Goal: Task Accomplishment & Management: Complete application form

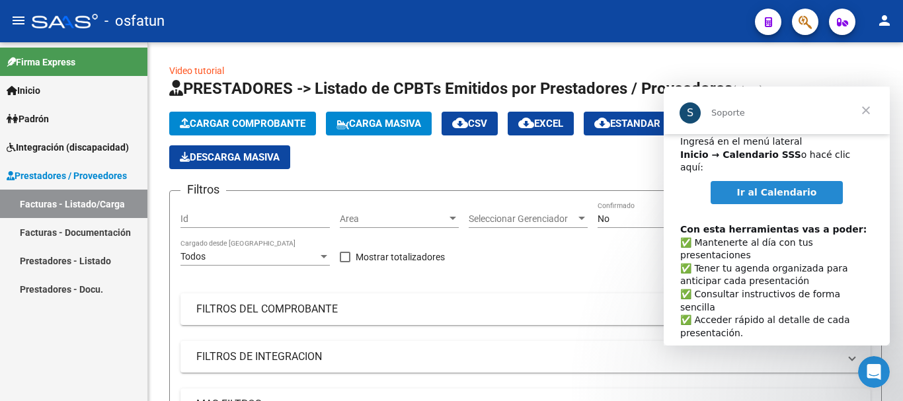
scroll to position [68, 0]
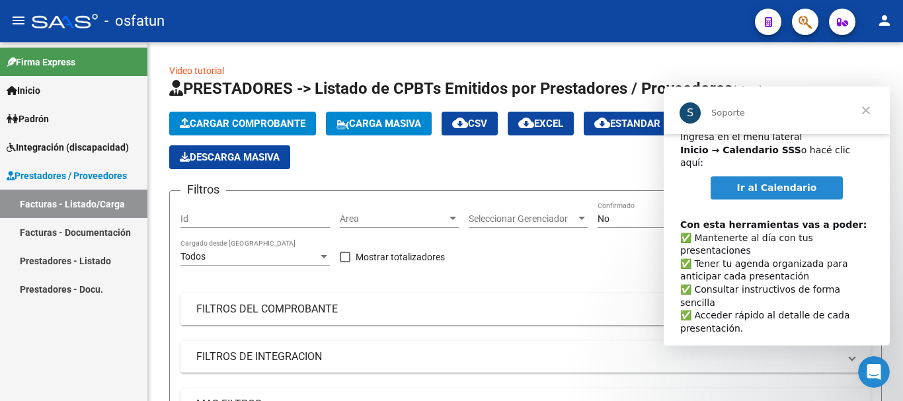
click at [870, 110] on span "Cerrar" at bounding box center [867, 111] width 48 height 48
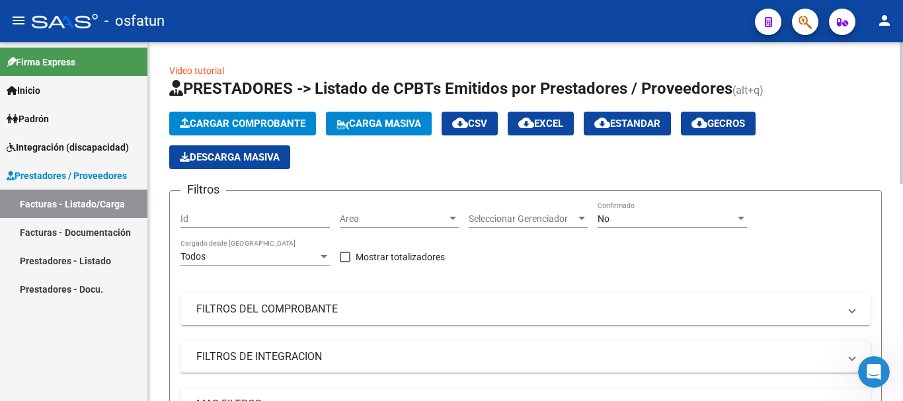
click at [272, 127] on span "Cargar Comprobante" at bounding box center [243, 124] width 126 height 12
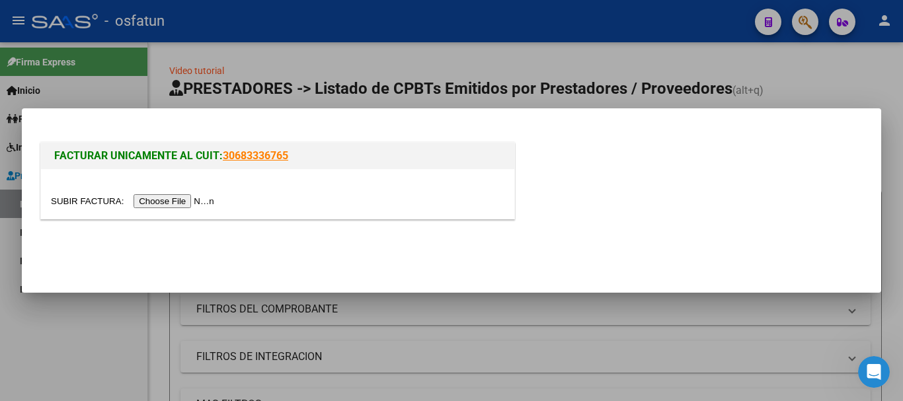
click at [195, 201] on input "file" at bounding box center [134, 201] width 167 height 14
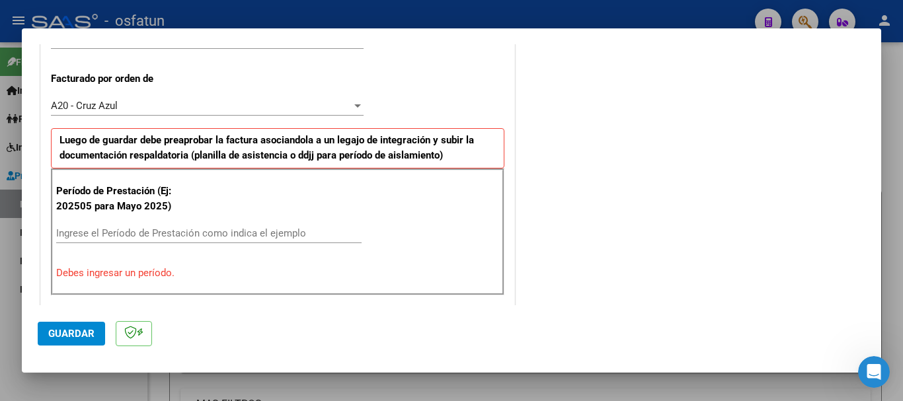
scroll to position [393, 0]
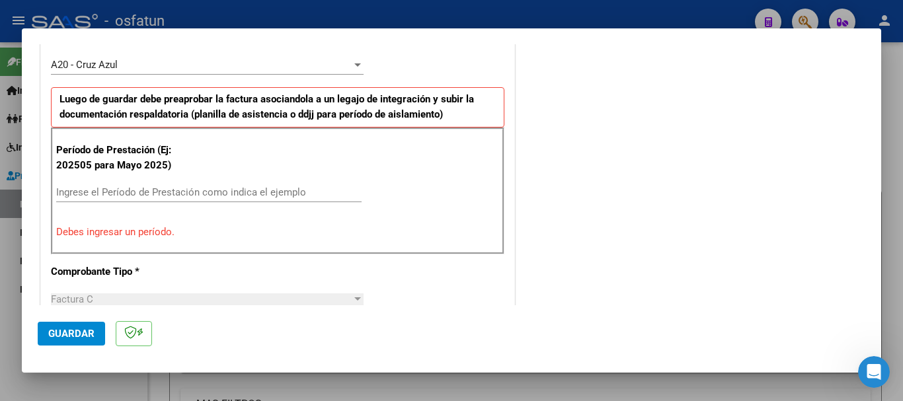
click at [123, 189] on input "Ingrese el Período de Prestación como indica el ejemplo" at bounding box center [209, 192] width 306 height 12
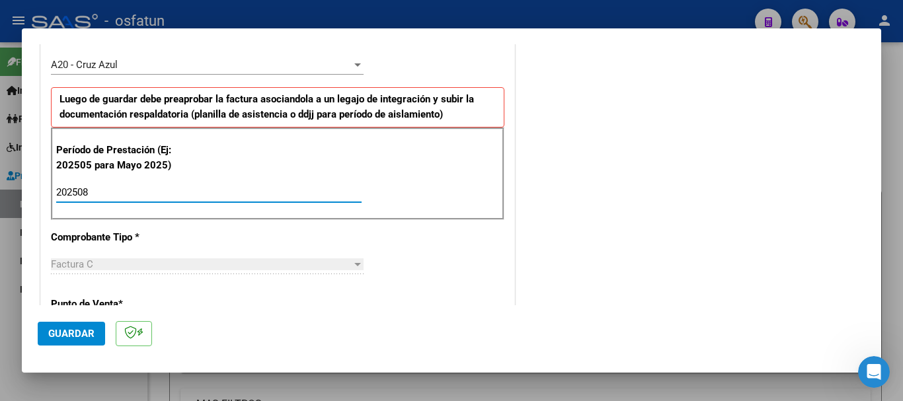
type input "202508"
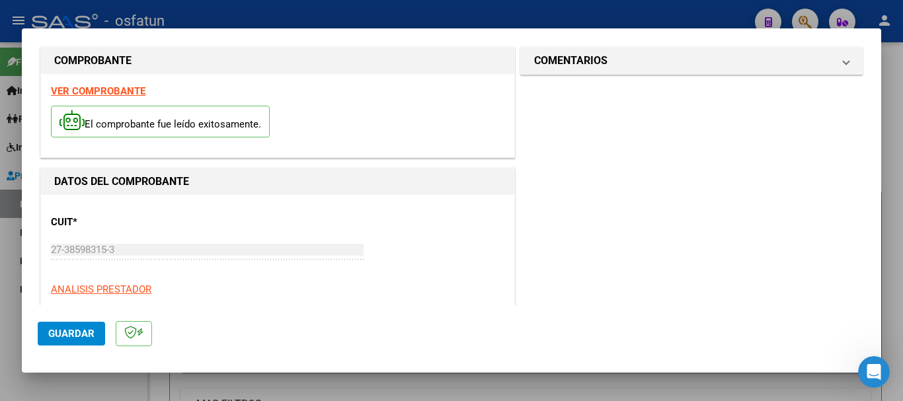
scroll to position [0, 0]
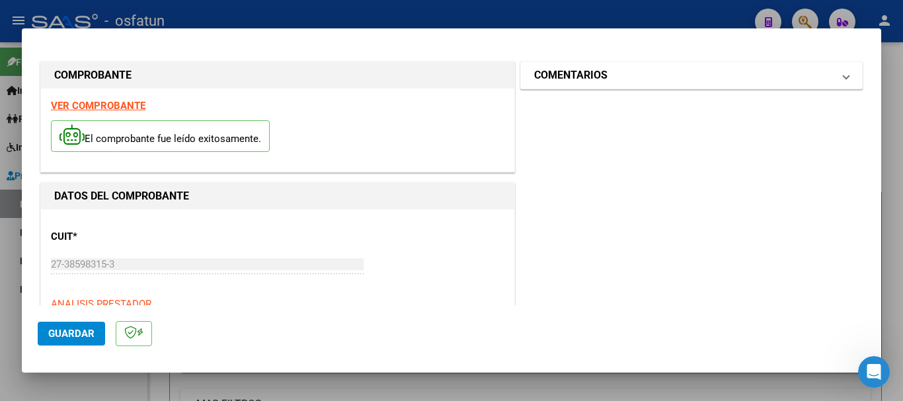
drag, startPoint x: 758, startPoint y: 72, endPoint x: 622, endPoint y: 120, distance: 143.7
click at [757, 73] on mat-panel-title "COMENTARIOS" at bounding box center [683, 75] width 299 height 16
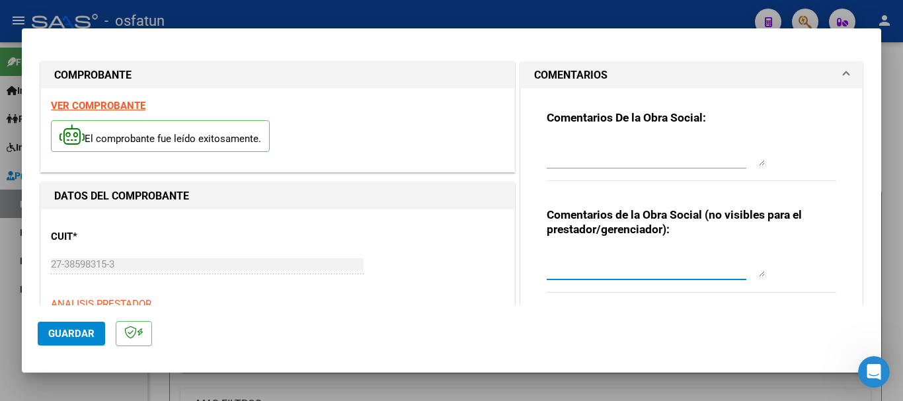
click at [574, 270] on textarea at bounding box center [656, 264] width 218 height 26
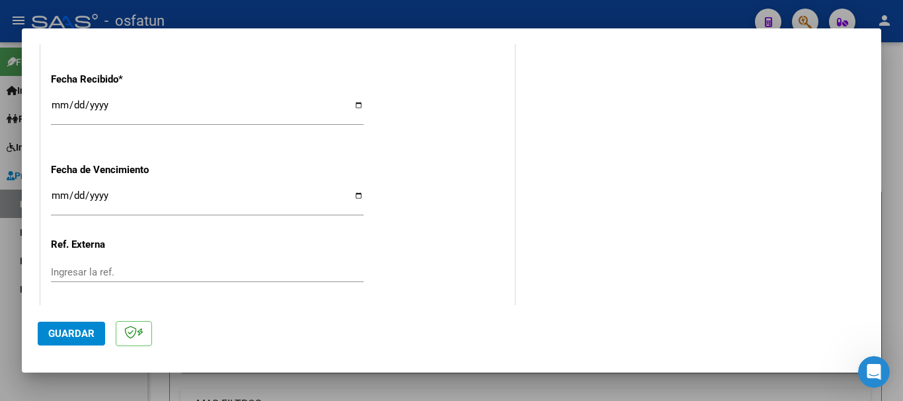
scroll to position [1045, 0]
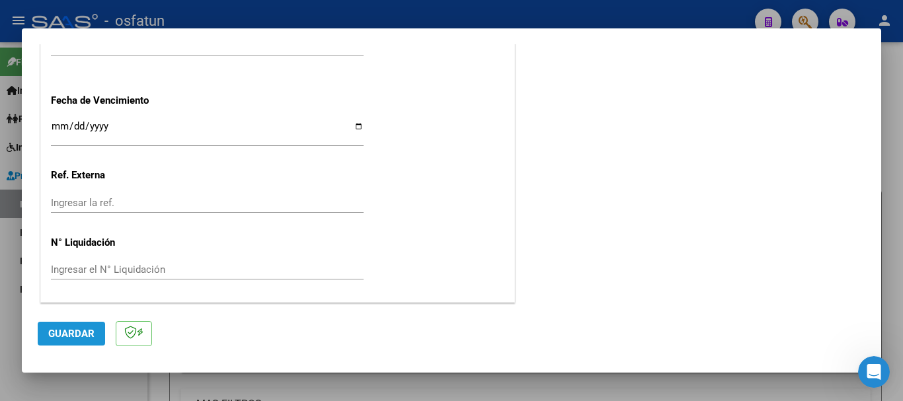
click at [79, 330] on span "Guardar" at bounding box center [71, 334] width 46 height 12
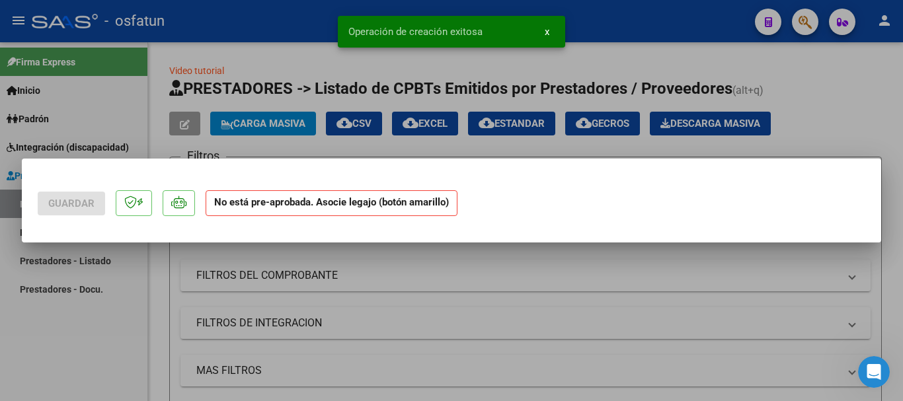
scroll to position [0, 0]
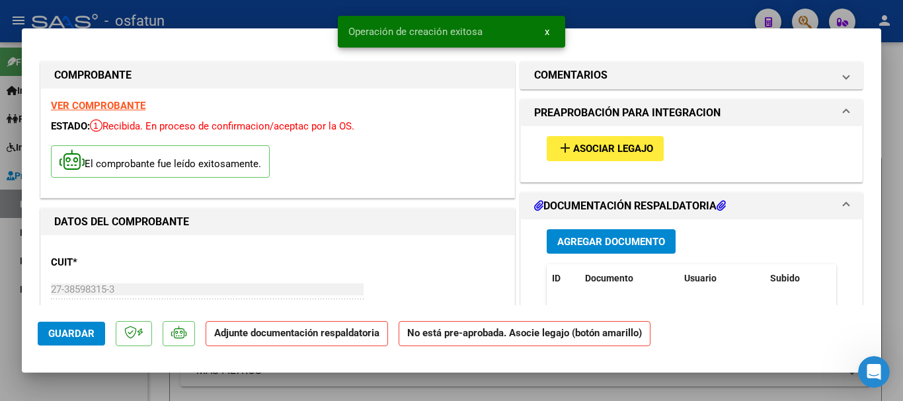
click at [576, 152] on span "Asociar Legajo" at bounding box center [613, 150] width 80 height 12
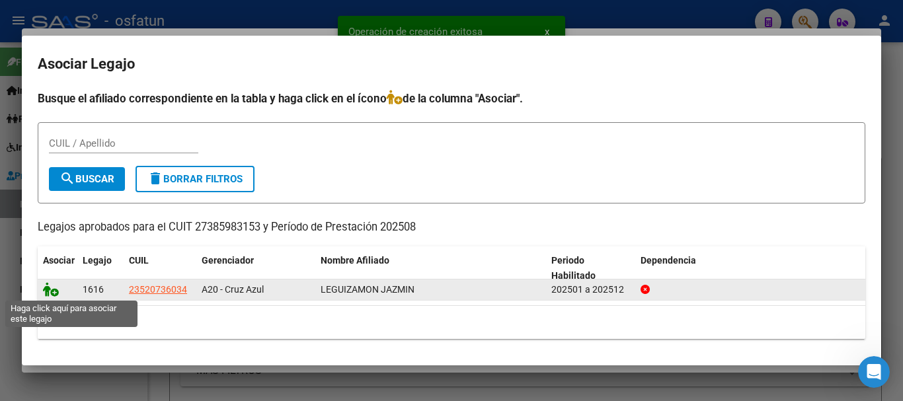
click at [53, 286] on icon at bounding box center [51, 289] width 16 height 15
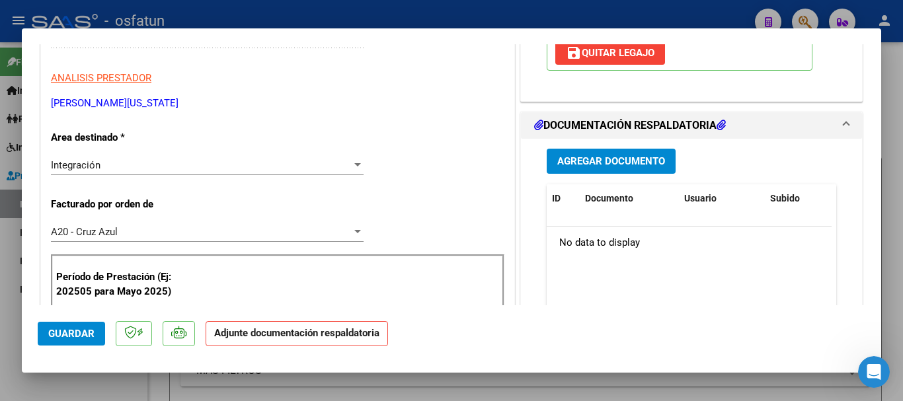
scroll to position [288, 0]
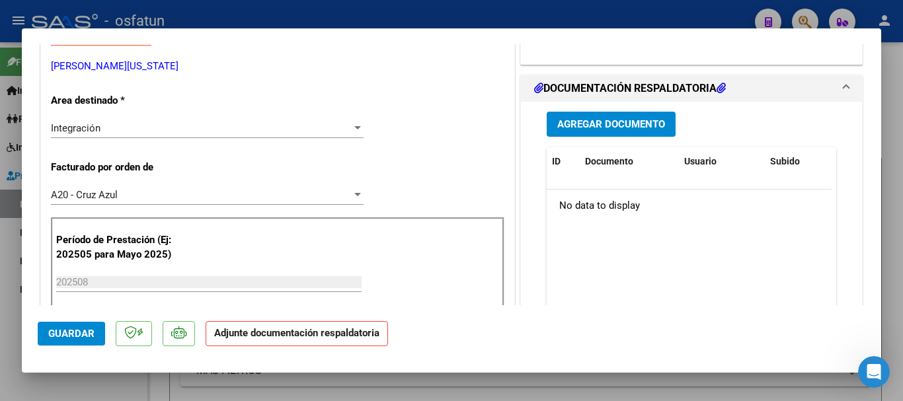
click at [547, 134] on button "Agregar Documento" at bounding box center [611, 124] width 129 height 24
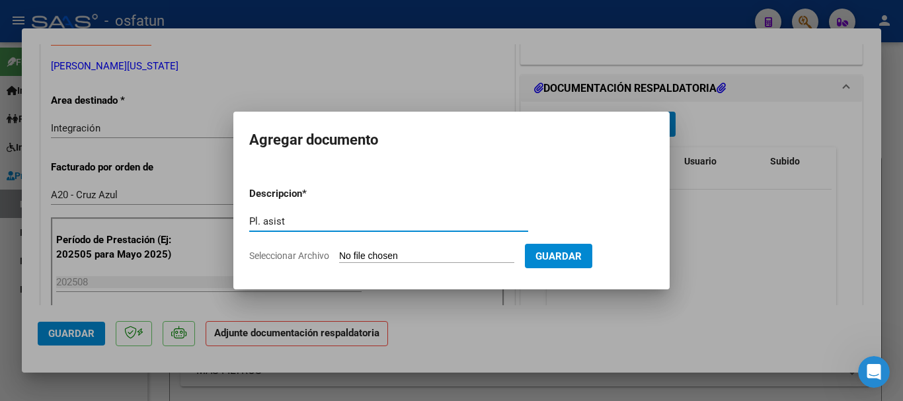
type input "Pl. asist"
click at [396, 259] on input "Seleccionar Archivo" at bounding box center [426, 257] width 175 height 13
type input "C:\fakepath\Pl. asist.jpg"
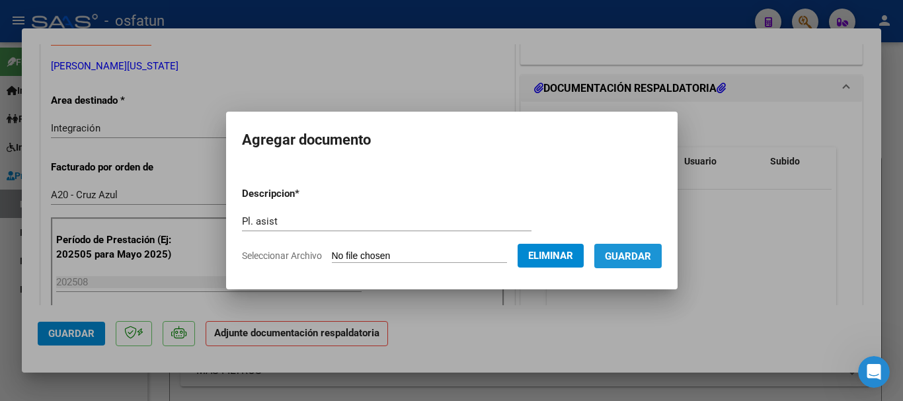
click at [651, 255] on span "Guardar" at bounding box center [628, 257] width 46 height 12
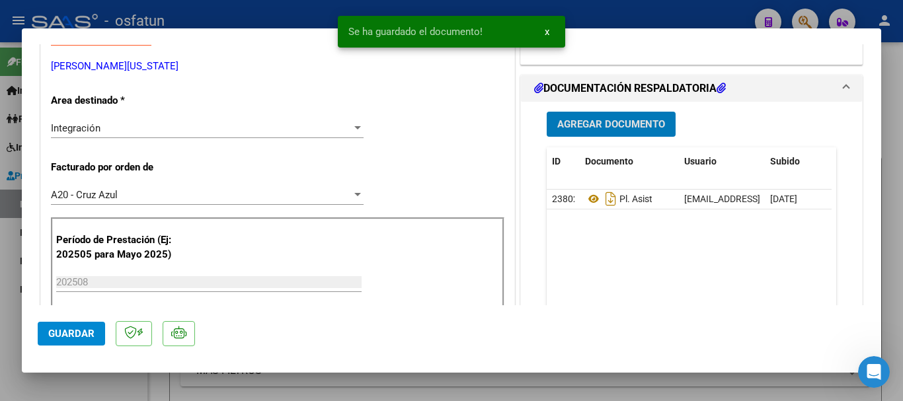
click at [596, 133] on button "Agregar Documento" at bounding box center [611, 124] width 129 height 24
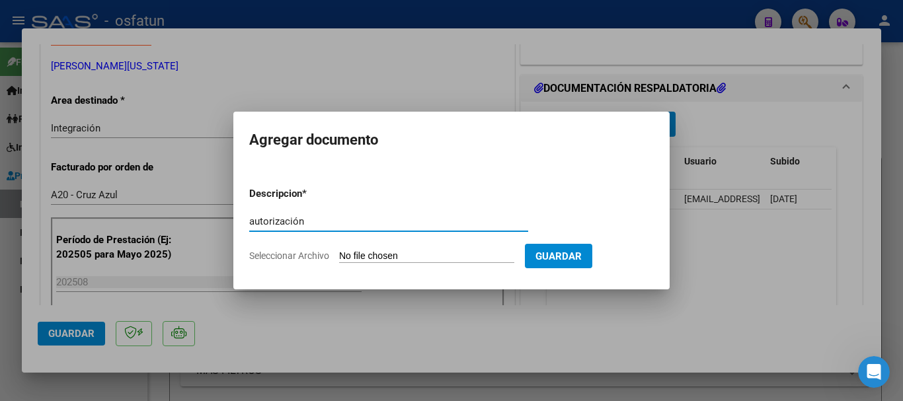
type input "autorización"
click at [444, 259] on input "Seleccionar Archivo" at bounding box center [426, 257] width 175 height 13
type input "C:\fakepath\AUTORIZACION JAZMIN.pdf"
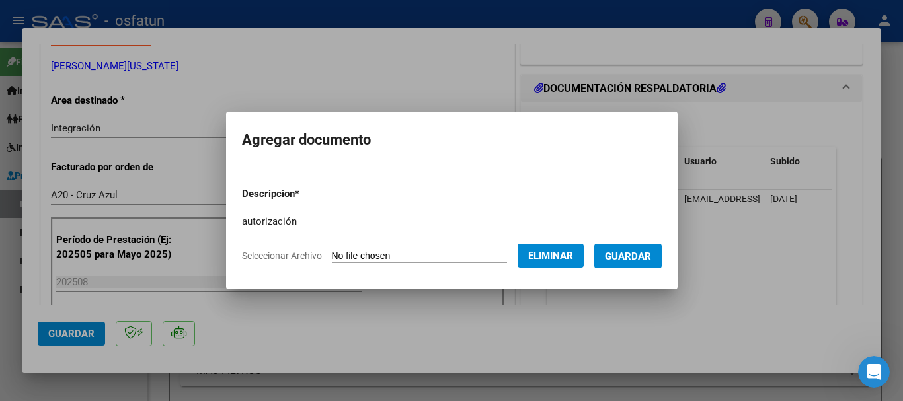
drag, startPoint x: 645, startPoint y: 264, endPoint x: 465, endPoint y: 277, distance: 181.0
click at [644, 264] on button "Guardar" at bounding box center [628, 256] width 67 height 24
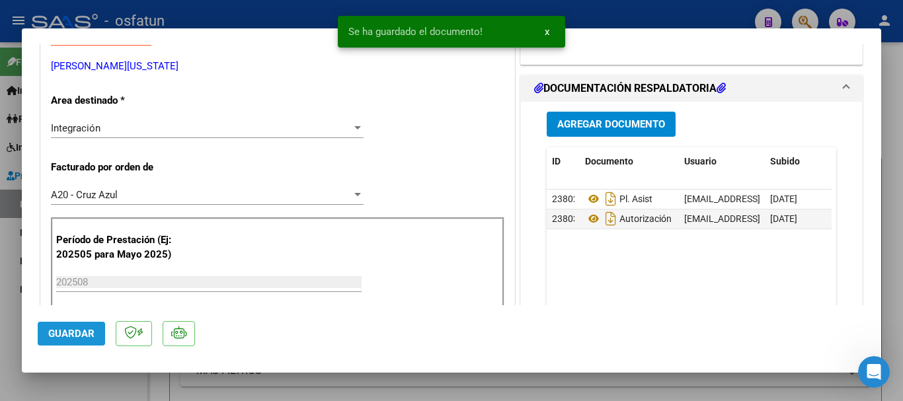
click at [75, 332] on span "Guardar" at bounding box center [71, 334] width 46 height 12
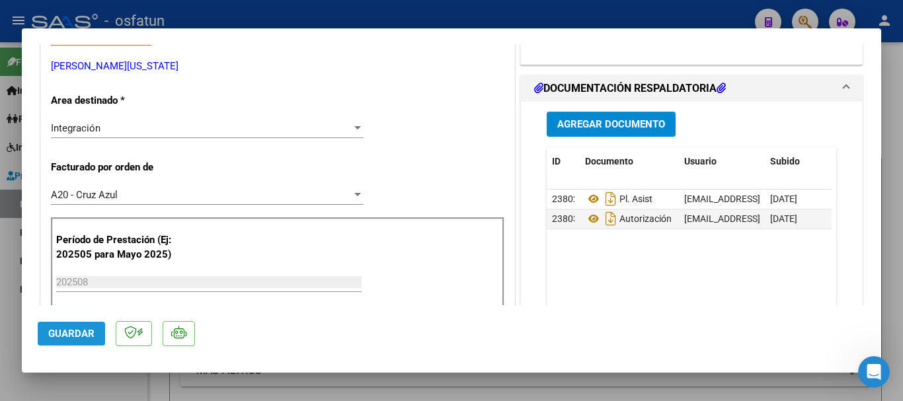
click at [83, 340] on button "Guardar" at bounding box center [71, 334] width 67 height 24
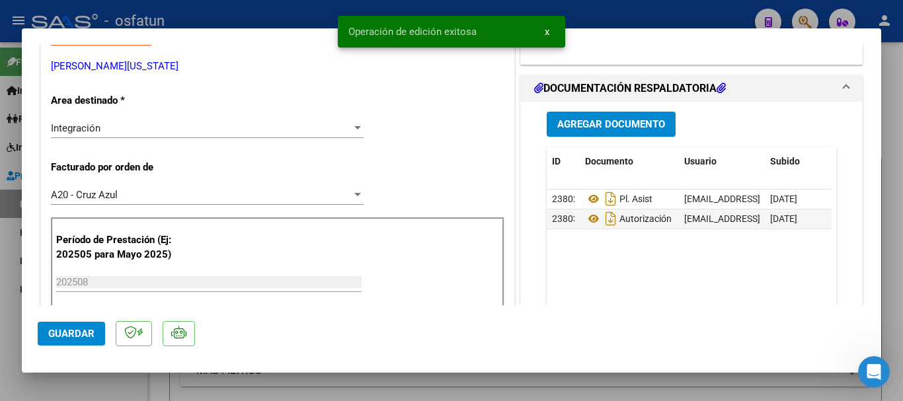
drag, startPoint x: 901, startPoint y: 271, endPoint x: 815, endPoint y: 320, distance: 98.3
click at [901, 272] on div at bounding box center [451, 200] width 903 height 401
type input "$ 0,00"
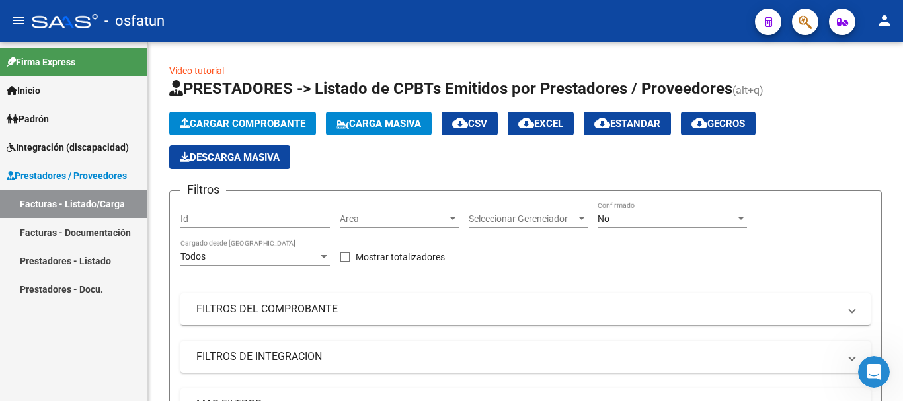
click at [58, 201] on link "Facturas - Listado/Carga" at bounding box center [73, 204] width 147 height 28
click at [235, 124] on span "Cargar Comprobante" at bounding box center [243, 124] width 126 height 12
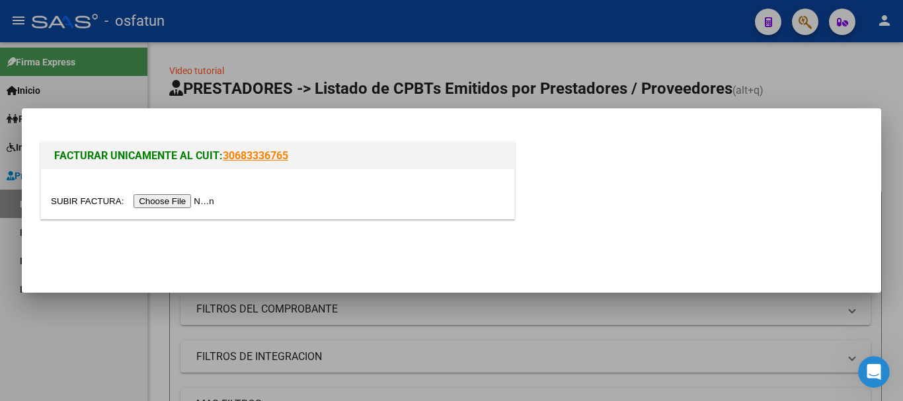
click at [198, 204] on input "file" at bounding box center [134, 201] width 167 height 14
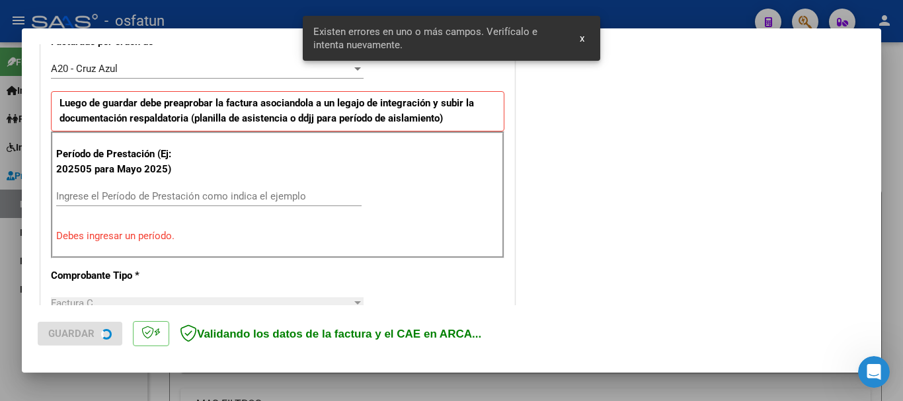
scroll to position [397, 0]
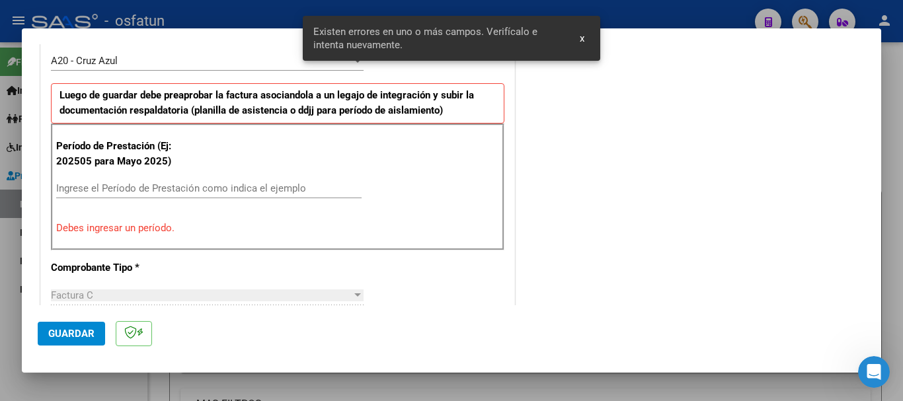
click at [174, 186] on input "Ingrese el Período de Prestación como indica el ejemplo" at bounding box center [209, 189] width 306 height 12
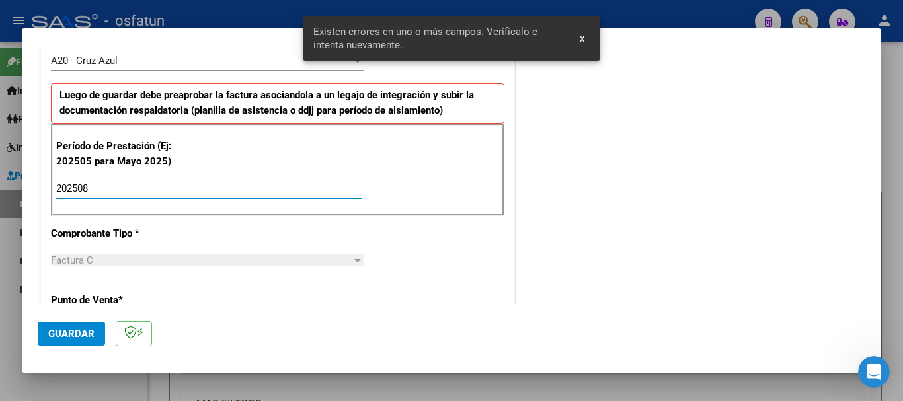
type input "202508"
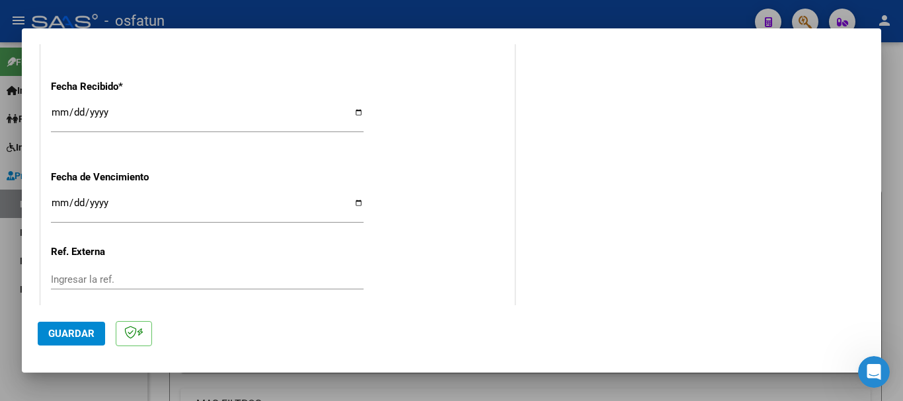
scroll to position [1045, 0]
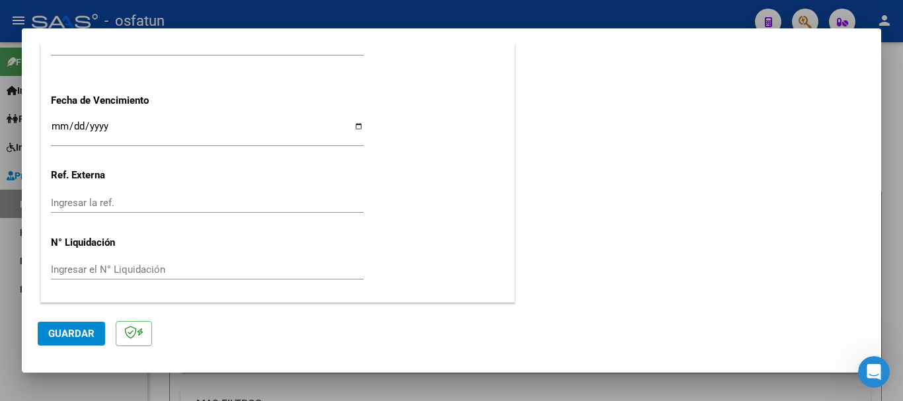
click at [71, 335] on span "Guardar" at bounding box center [71, 334] width 46 height 12
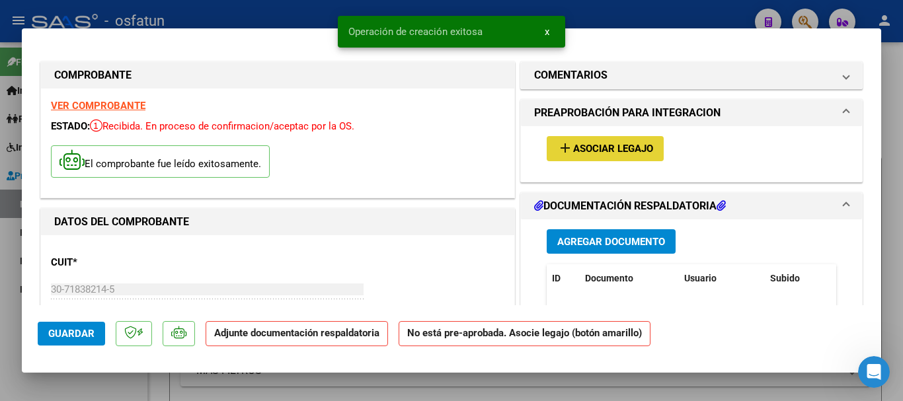
click at [575, 149] on span "Asociar Legajo" at bounding box center [613, 150] width 80 height 12
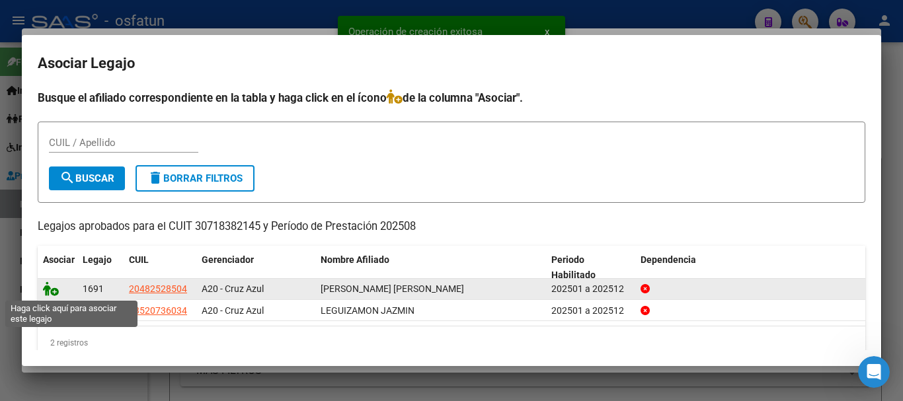
click at [50, 288] on icon at bounding box center [51, 289] width 16 height 15
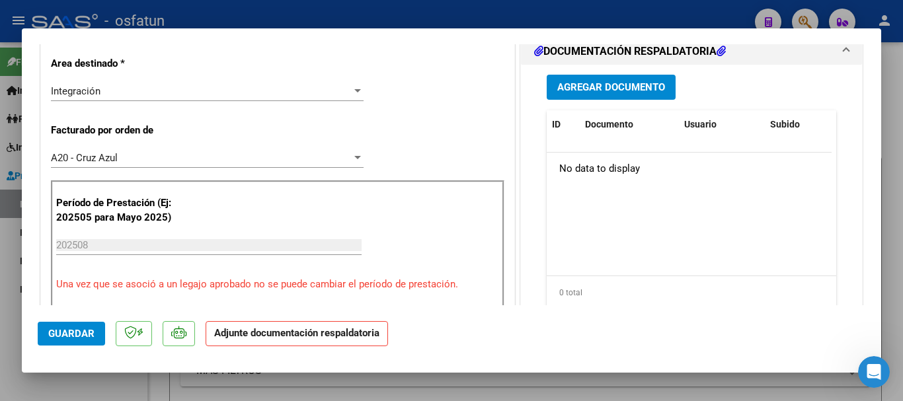
scroll to position [377, 0]
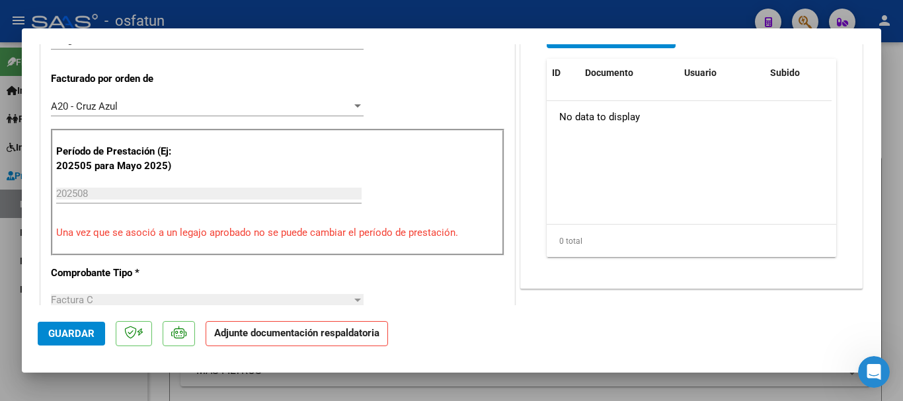
click at [185, 185] on div "202508 Ingrese el Período de Prestación como indica el ejemplo" at bounding box center [209, 194] width 306 height 20
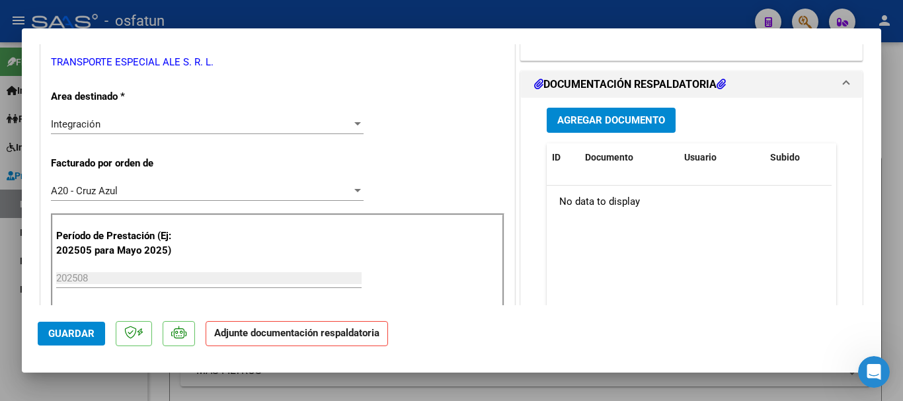
scroll to position [321, 0]
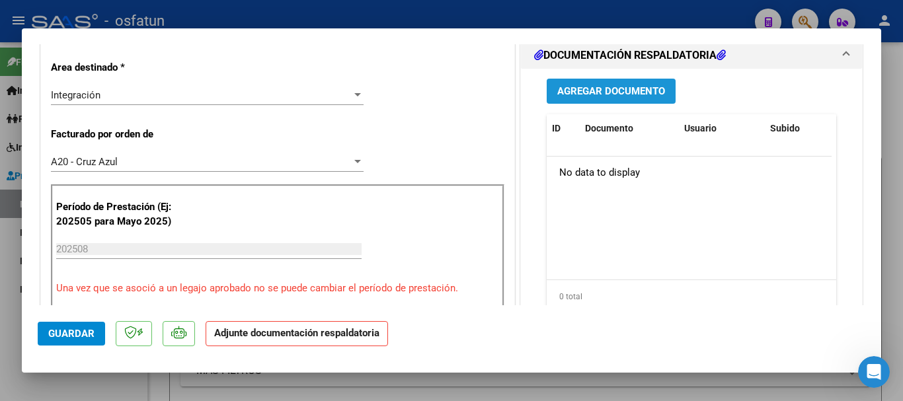
click at [582, 88] on span "Agregar Documento" at bounding box center [611, 92] width 108 height 12
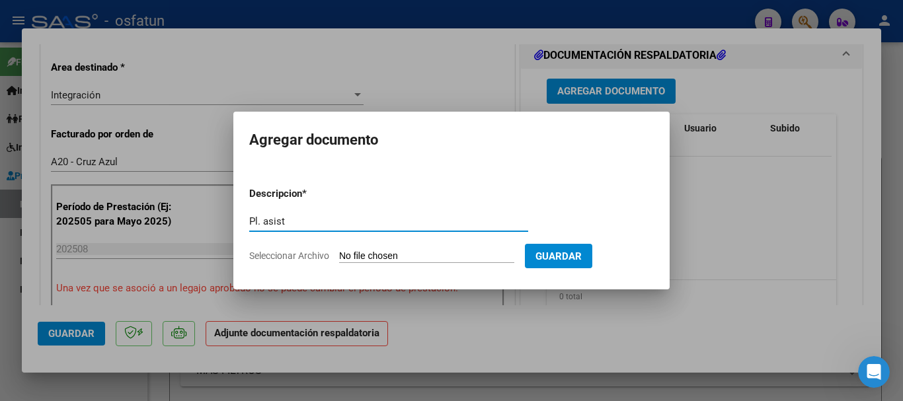
type input "Pl. asist"
click at [428, 261] on input "Seleccionar Archivo" at bounding box center [426, 257] width 175 height 13
type input "C:\fakepath\Planilla asistencia [PERSON_NAME] - Terapias - [DATE] 001.jpg"
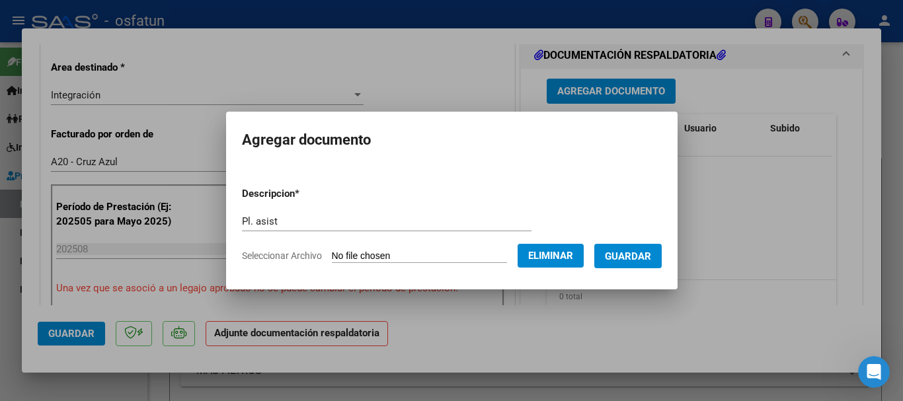
click at [628, 261] on span "Guardar" at bounding box center [628, 257] width 46 height 12
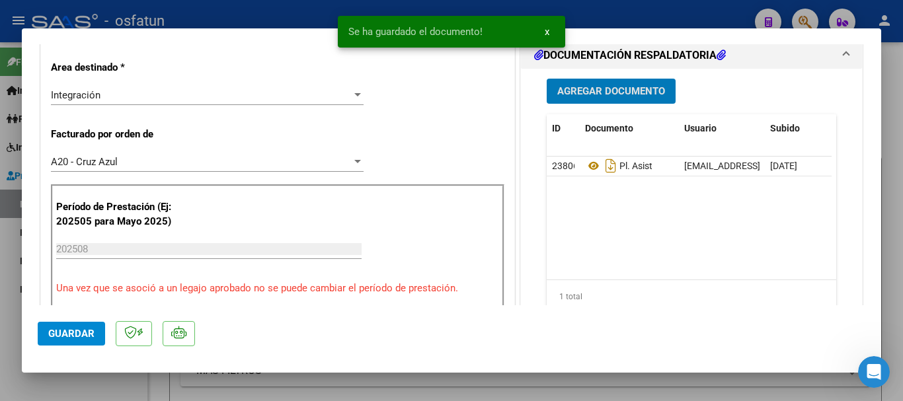
click at [583, 97] on span "Agregar Documento" at bounding box center [611, 92] width 108 height 12
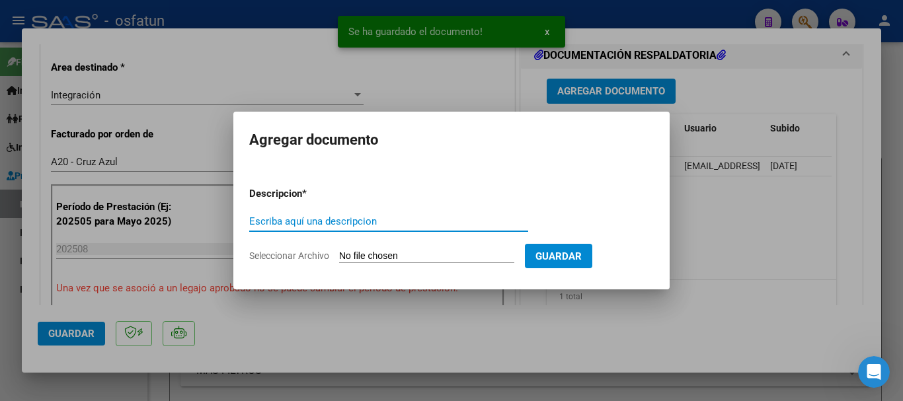
click at [371, 222] on input "Escriba aquí una descripcion" at bounding box center [388, 222] width 279 height 12
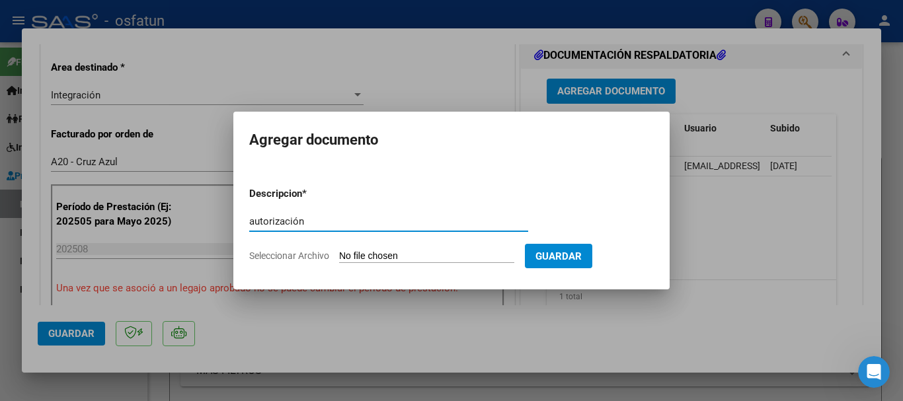
type input "autorización"
click at [405, 259] on input "Seleccionar Archivo" at bounding box center [426, 257] width 175 height 13
type input "C:\fakepath\[PERSON_NAME] _ AUTORIZACIONES 2025.pdf"
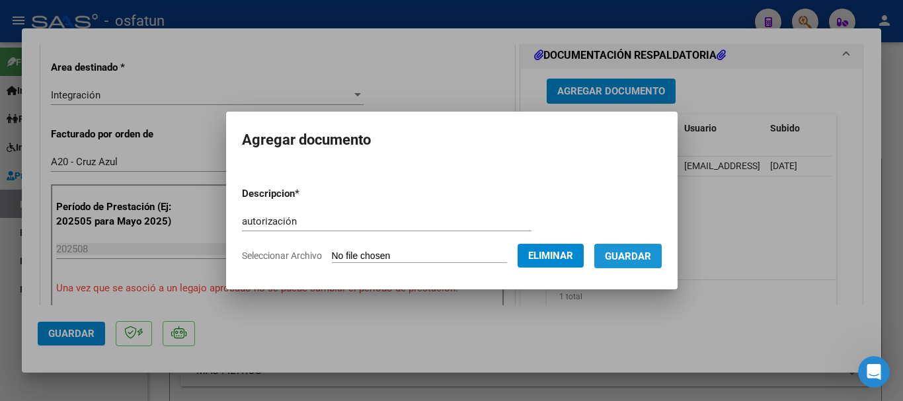
click at [651, 260] on span "Guardar" at bounding box center [628, 257] width 46 height 12
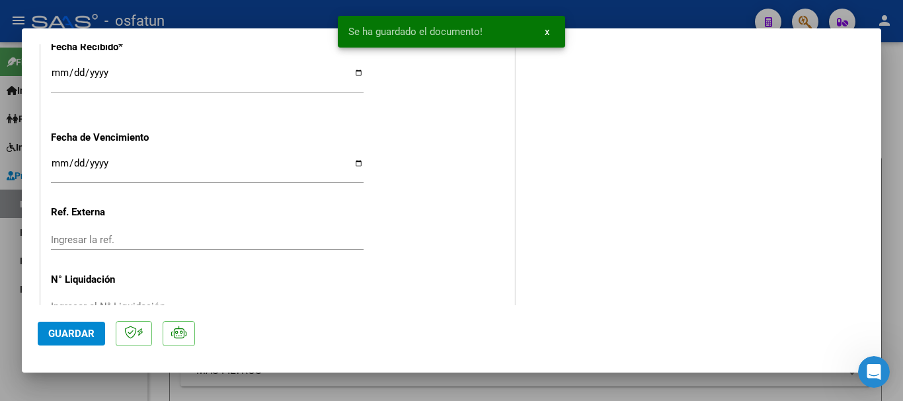
scroll to position [1065, 0]
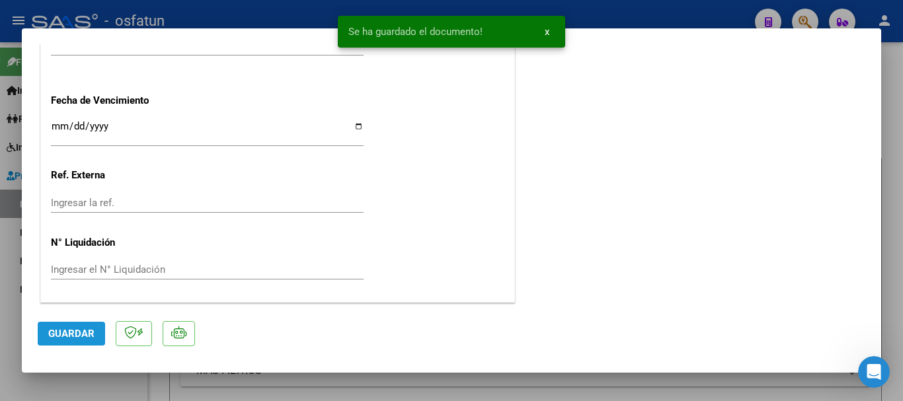
click at [73, 329] on span "Guardar" at bounding box center [71, 334] width 46 height 12
click at [75, 339] on span "Guardar" at bounding box center [71, 334] width 46 height 12
drag, startPoint x: 903, startPoint y: 266, endPoint x: 707, endPoint y: 329, distance: 205.8
click at [903, 267] on div at bounding box center [451, 200] width 903 height 401
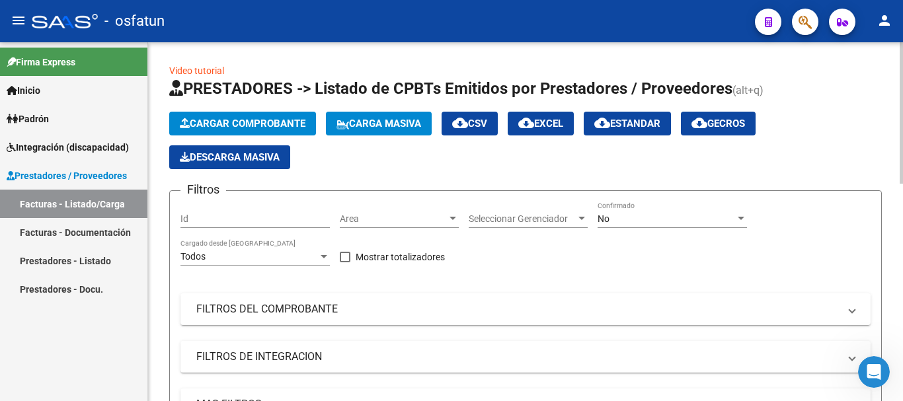
click at [214, 120] on span "Cargar Comprobante" at bounding box center [243, 124] width 126 height 12
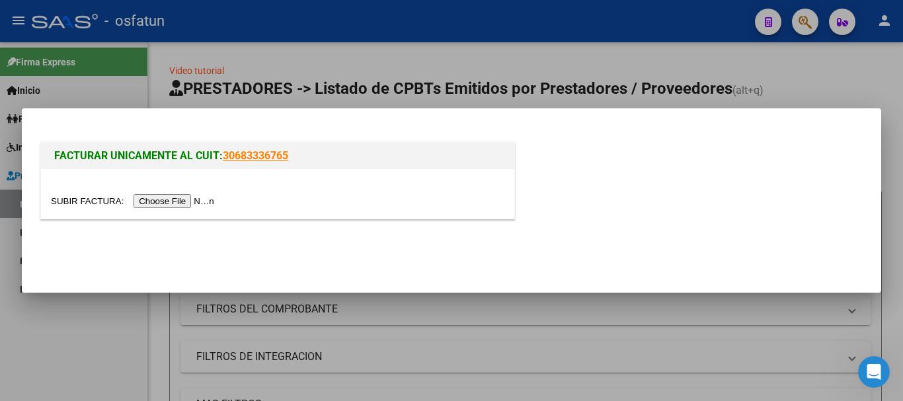
click at [184, 201] on input "file" at bounding box center [134, 201] width 167 height 14
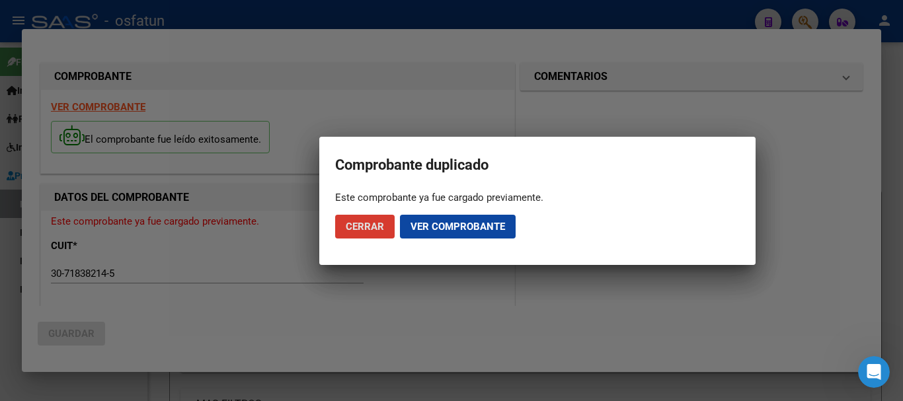
drag, startPoint x: 366, startPoint y: 216, endPoint x: 353, endPoint y: 225, distance: 15.6
click at [365, 216] on button "Cerrar" at bounding box center [365, 227] width 60 height 24
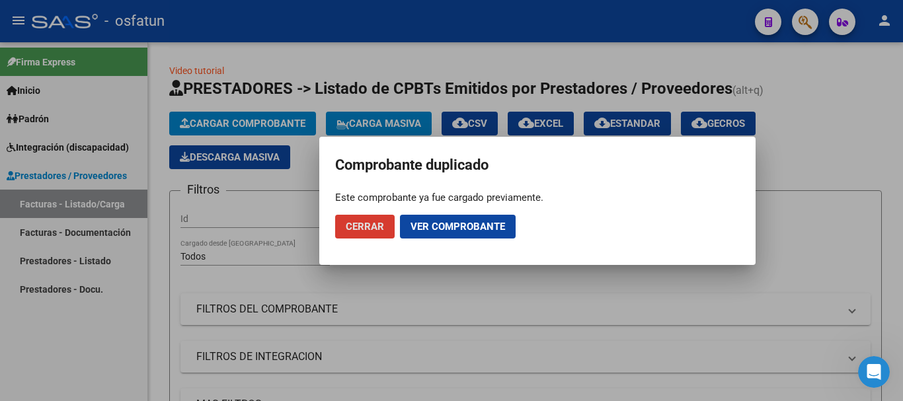
drag, startPoint x: 386, startPoint y: 231, endPoint x: 378, endPoint y: 232, distance: 7.3
click at [385, 231] on button "Cerrar" at bounding box center [365, 227] width 60 height 24
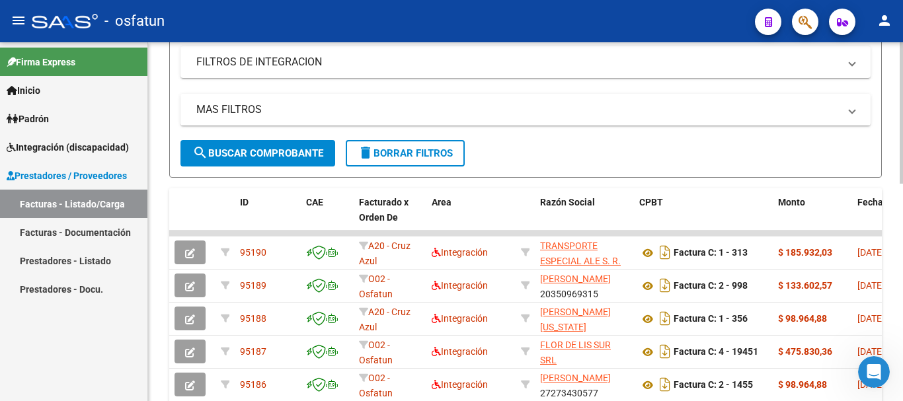
scroll to position [339, 0]
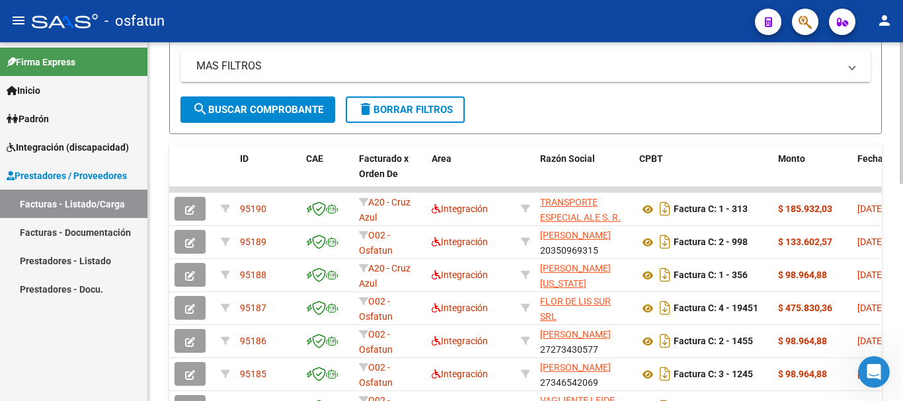
click at [890, 282] on div "Video tutorial PRESTADORES -> Listado de CPBTs Emitidos por Prestadores / Prove…" at bounding box center [527, 154] width 759 height 900
